Goal: Register for event/course

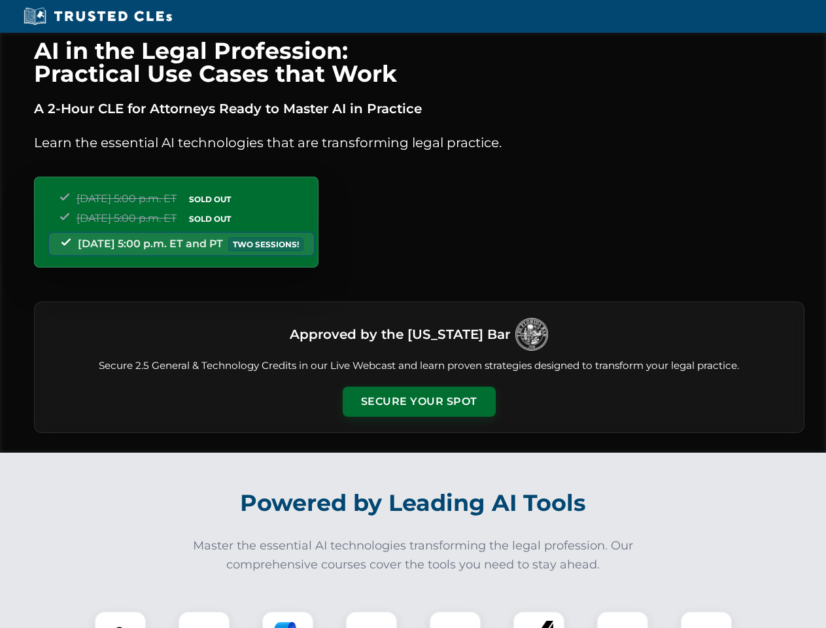
click at [418, 401] on button "Secure Your Spot" at bounding box center [419, 401] width 153 height 30
click at [120, 619] on img at bounding box center [120, 637] width 38 height 38
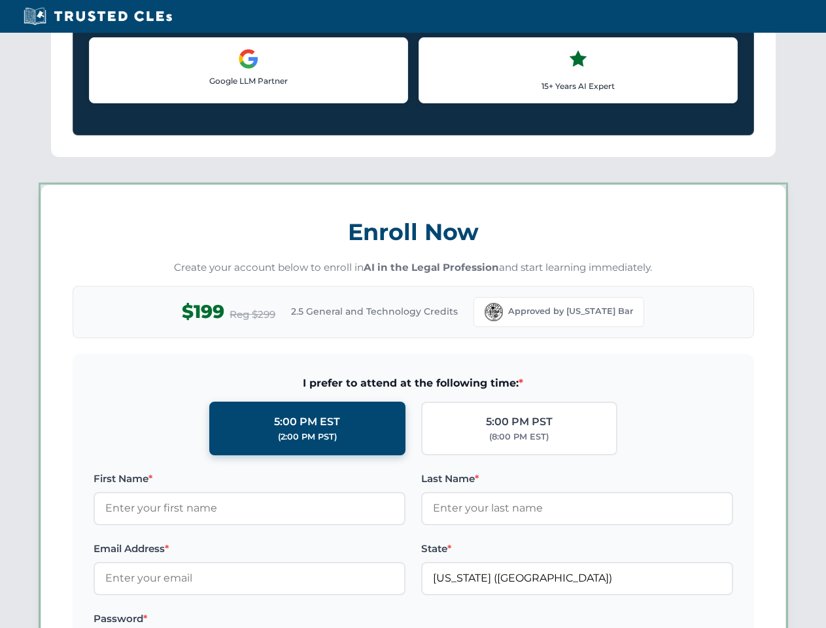
click at [288, 619] on label "Password *" at bounding box center [250, 619] width 312 height 16
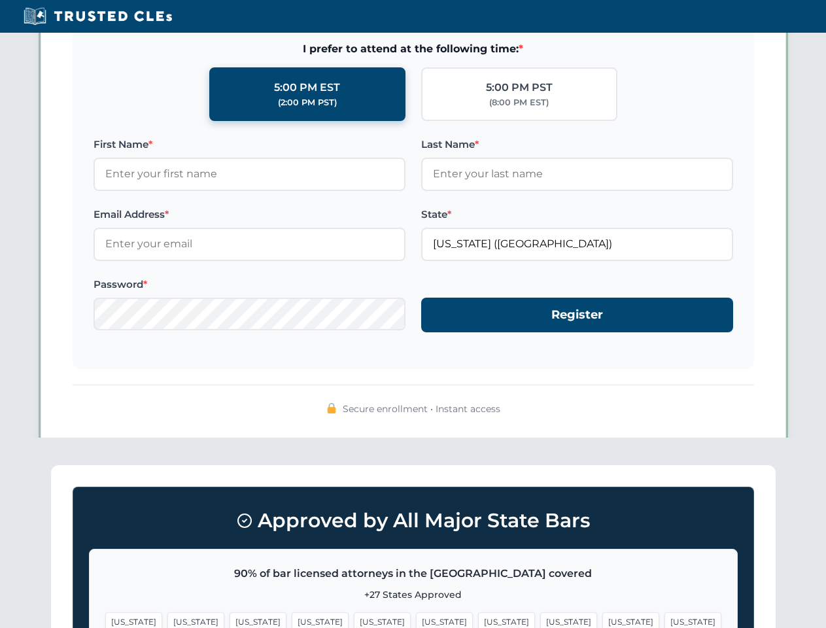
click at [602, 619] on span "[US_STATE]" at bounding box center [630, 621] width 57 height 19
